Goal: Find specific page/section: Find specific page/section

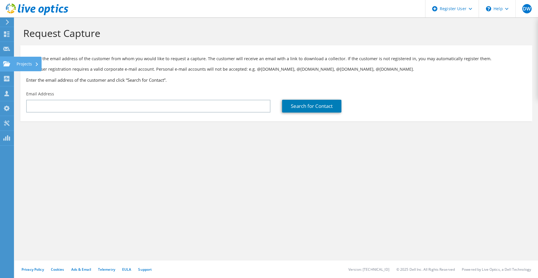
drag, startPoint x: 83, startPoint y: 103, endPoint x: 8, endPoint y: 66, distance: 83.4
click at [8, 66] on use at bounding box center [6, 63] width 7 height 5
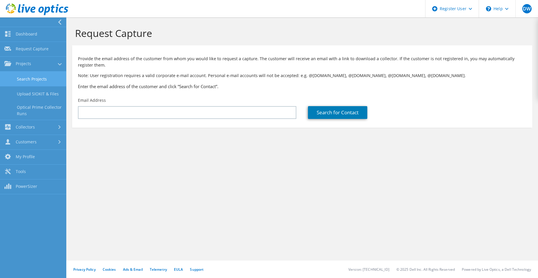
click at [40, 78] on link "Search Projects" at bounding box center [33, 79] width 66 height 15
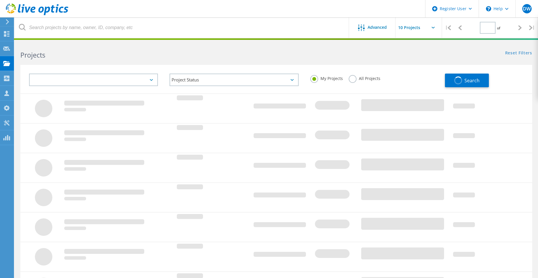
type input "1"
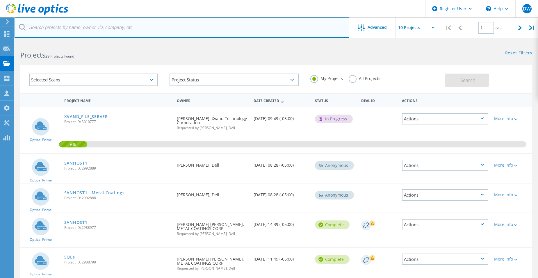
paste input "[EMAIL_ADDRESS][DOMAIN_NAME]"
type input "[EMAIL_ADDRESS][DOMAIN_NAME]"
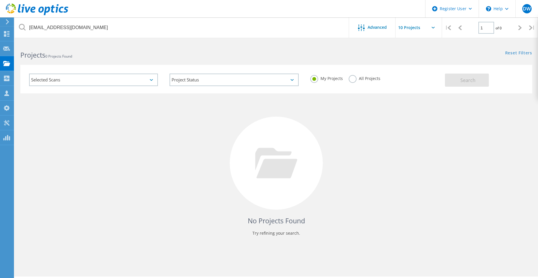
click at [351, 79] on label "All Projects" at bounding box center [365, 78] width 32 height 6
click at [0, 0] on input "All Projects" at bounding box center [0, 0] width 0 height 0
drag, startPoint x: 444, startPoint y: 78, endPoint x: 447, endPoint y: 78, distance: 3.2
click at [447, 78] on div "Selected Scans Project Status In Progress Complete Published Anonymous Archived…" at bounding box center [276, 79] width 512 height 28
click at [448, 78] on button "Search" at bounding box center [467, 80] width 44 height 13
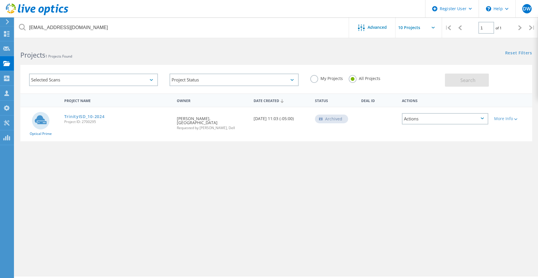
click at [102, 145] on div "Project Name Owner Date Created Status Deal Id Actions Optical Prime TrinityISD…" at bounding box center [276, 168] width 512 height 151
click at [89, 117] on link "TrinityISD_10-2024" at bounding box center [84, 117] width 40 height 4
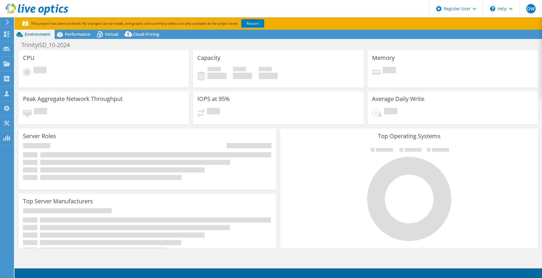
select select "USD"
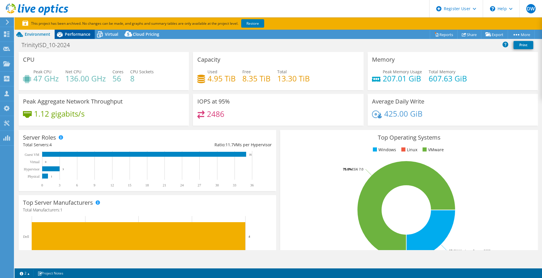
click at [85, 36] on span "Performance" at bounding box center [78, 34] width 26 height 6
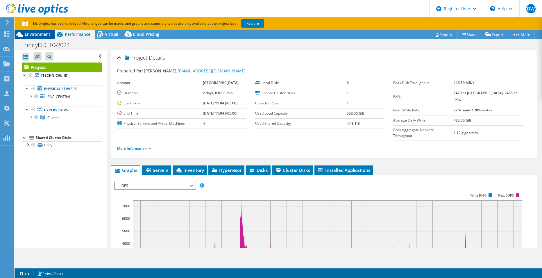
click at [38, 31] on div "Environment" at bounding box center [35, 34] width 40 height 9
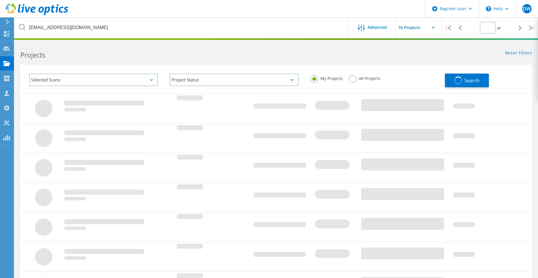
type input "1"
